Goal: Task Accomplishment & Management: Use online tool/utility

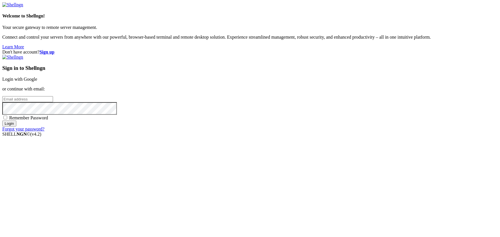
click at [53, 102] on input "email" at bounding box center [27, 99] width 51 height 6
type input "[EMAIL_ADDRESS][DOMAIN_NAME]"
click at [16, 127] on input "Login" at bounding box center [9, 124] width 14 height 6
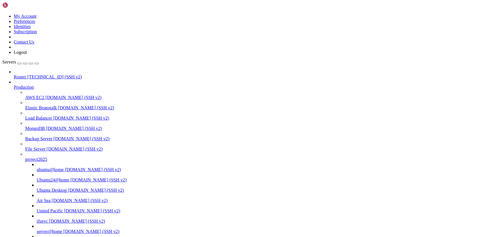
scroll to position [34, 0]
click at [37, 219] on span "ifsnyc" at bounding box center [42, 221] width 11 height 5
